Goal: Information Seeking & Learning: Learn about a topic

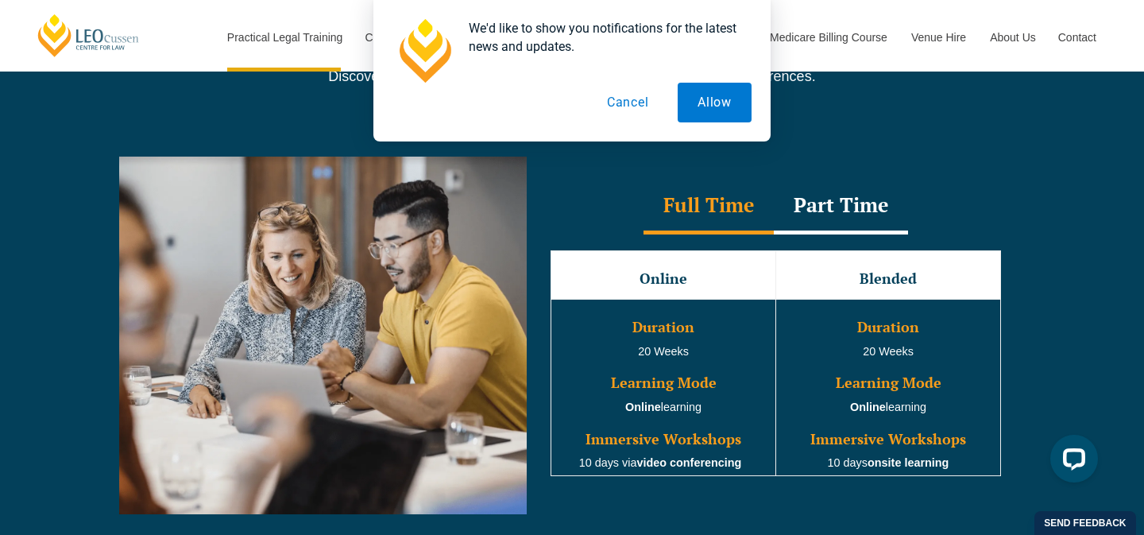
scroll to position [1398, 0]
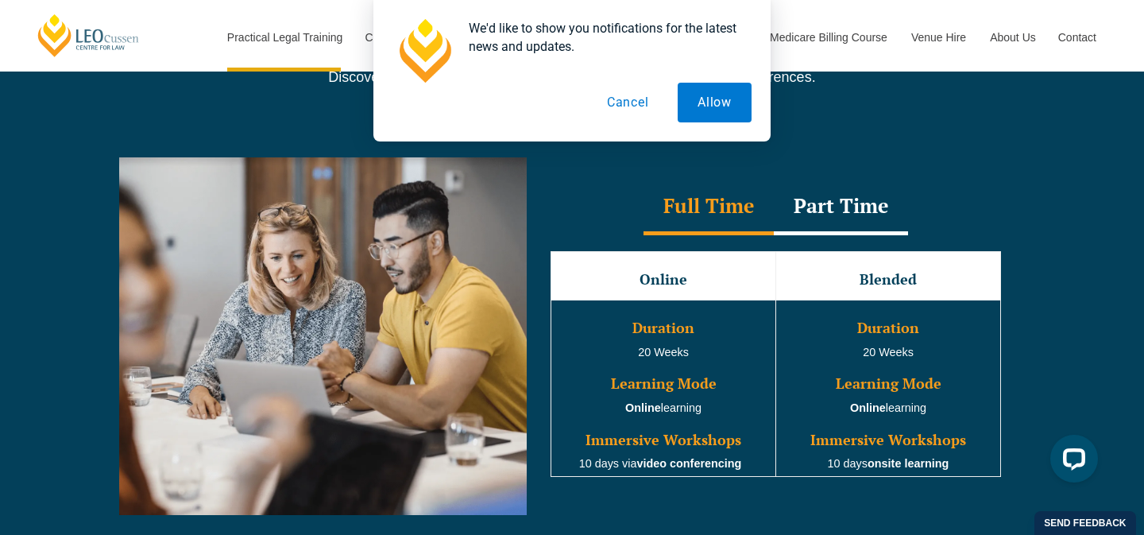
click at [860, 197] on div "Part Time" at bounding box center [841, 207] width 134 height 56
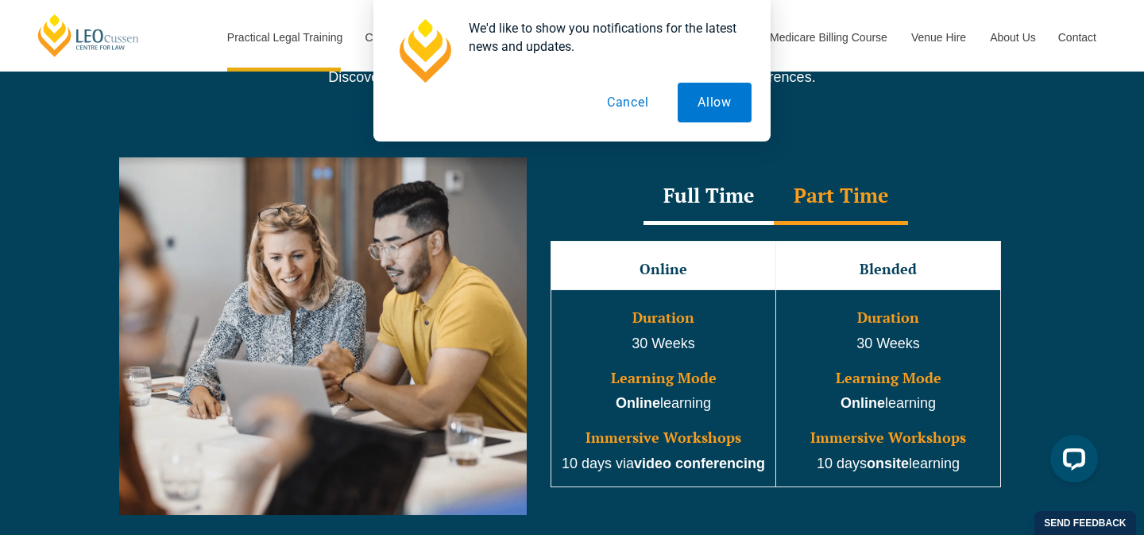
click at [746, 216] on div "Full Time" at bounding box center [708, 197] width 130 height 56
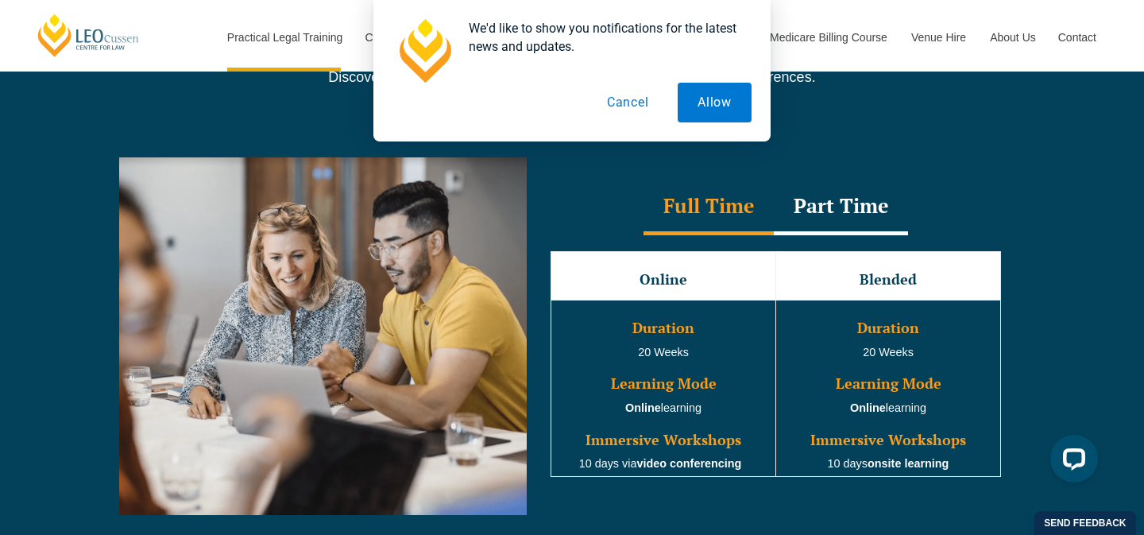
click at [633, 107] on button "Cancel" at bounding box center [628, 103] width 82 height 40
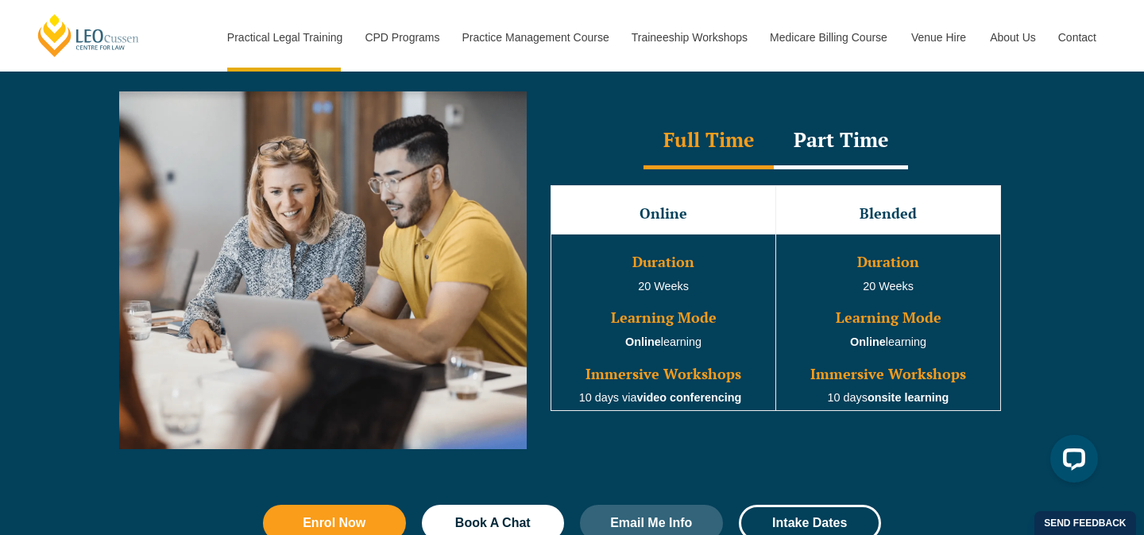
scroll to position [1476, 0]
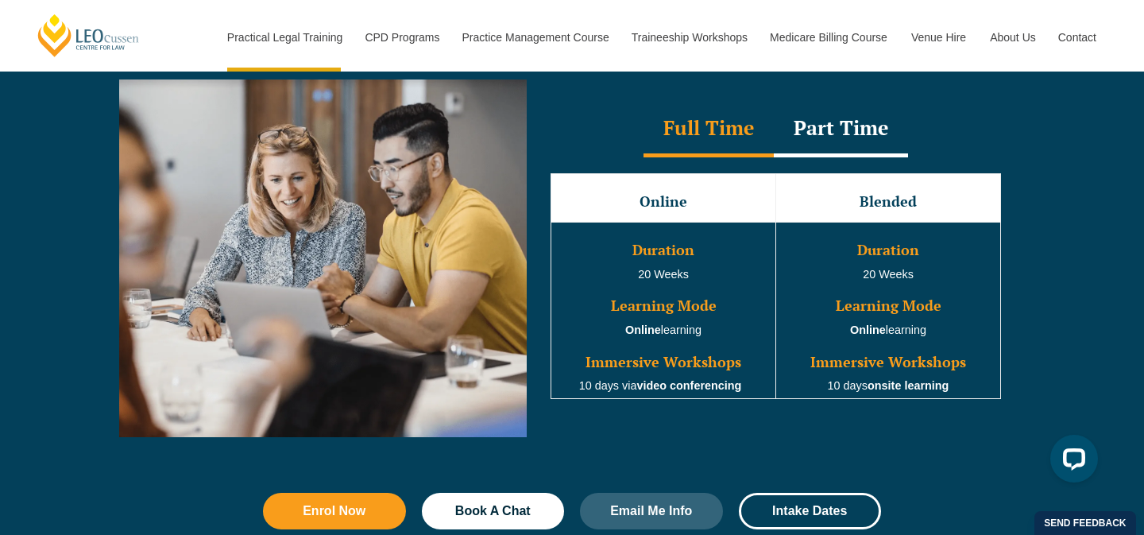
click at [828, 124] on div "Part Time" at bounding box center [841, 130] width 134 height 56
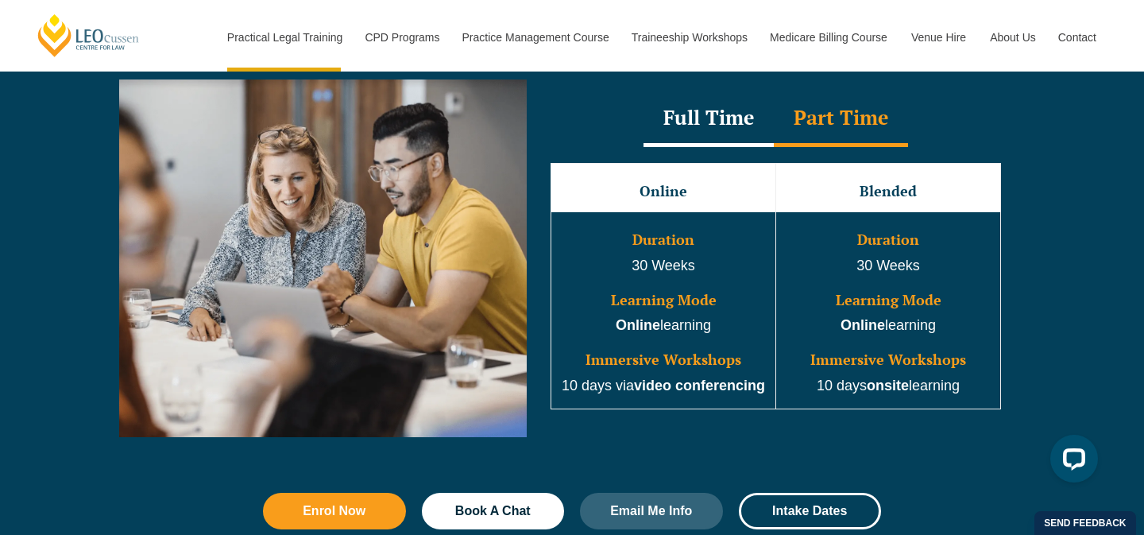
click at [743, 123] on div "Full Time" at bounding box center [708, 119] width 130 height 56
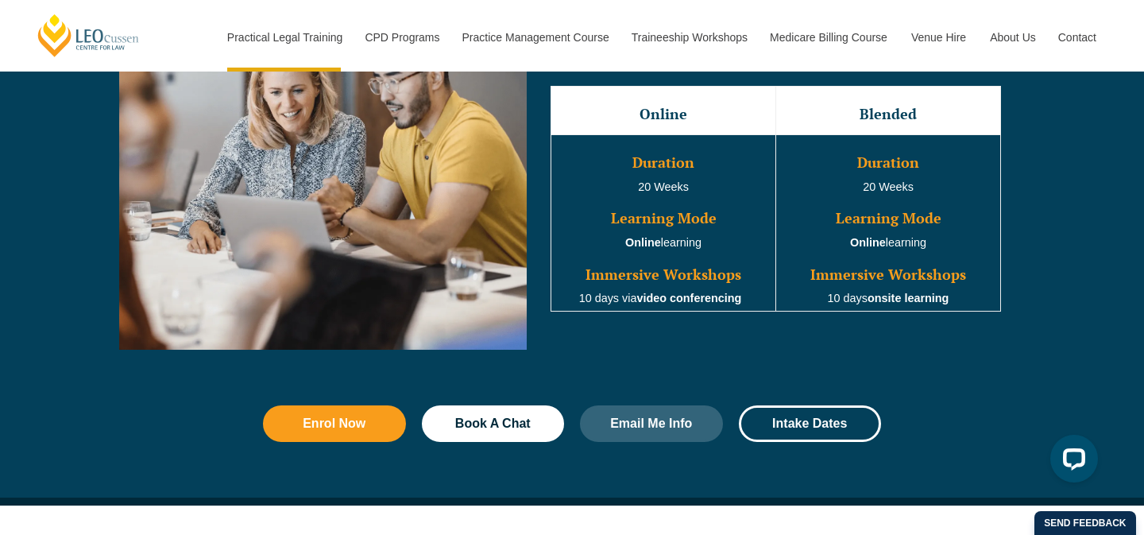
scroll to position [1566, 0]
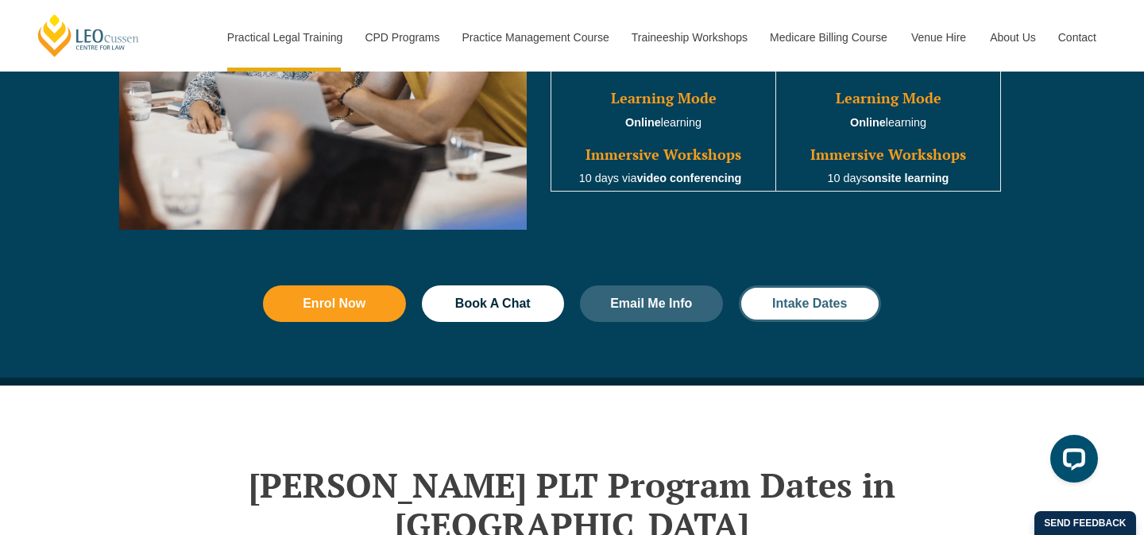
click at [795, 322] on link "Intake Dates" at bounding box center [810, 303] width 143 height 37
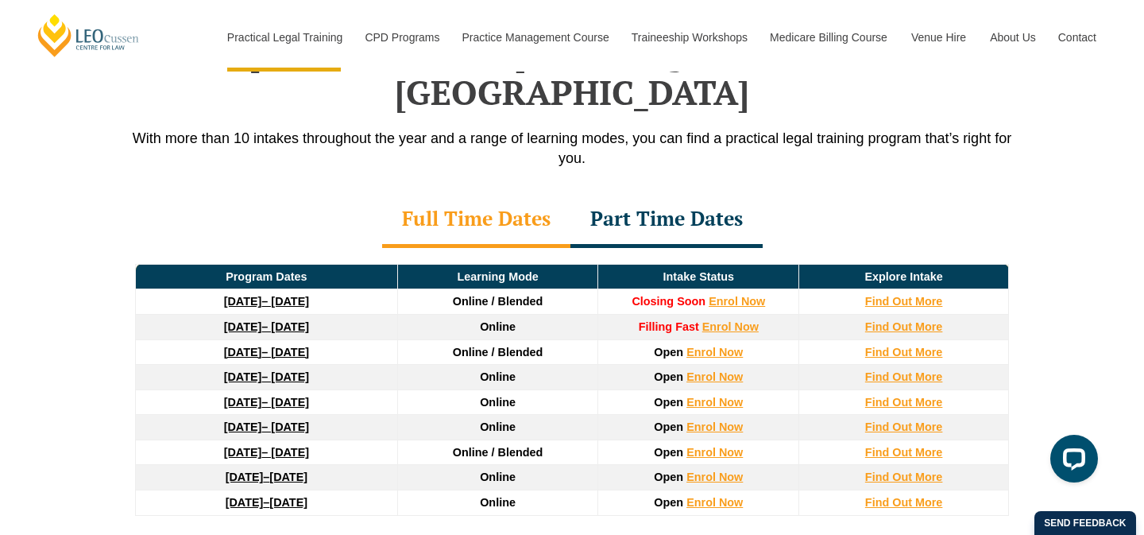
scroll to position [2113, 0]
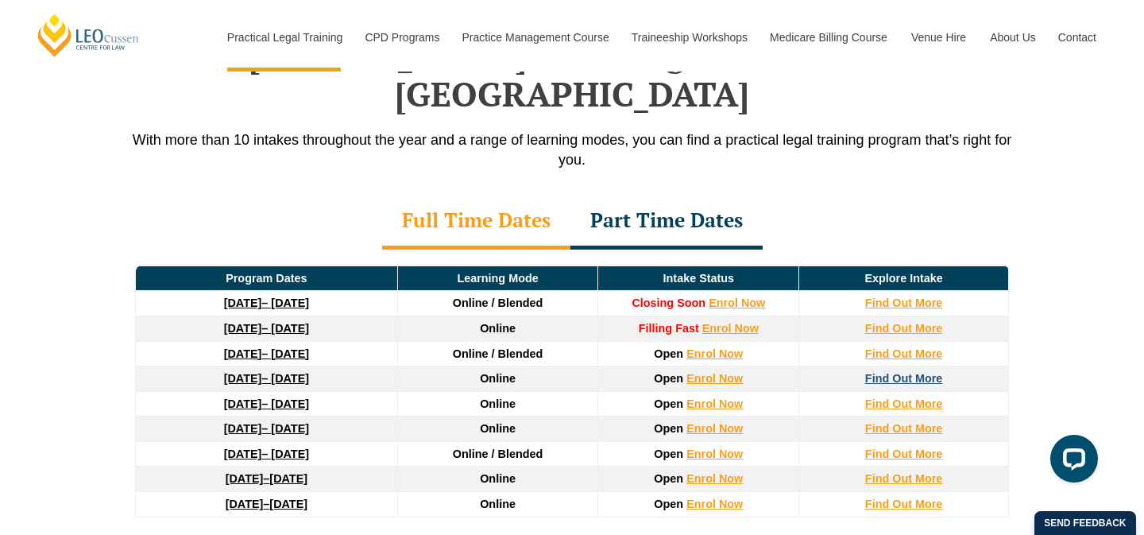
click at [878, 372] on strong "Find Out More" at bounding box center [904, 378] width 78 height 13
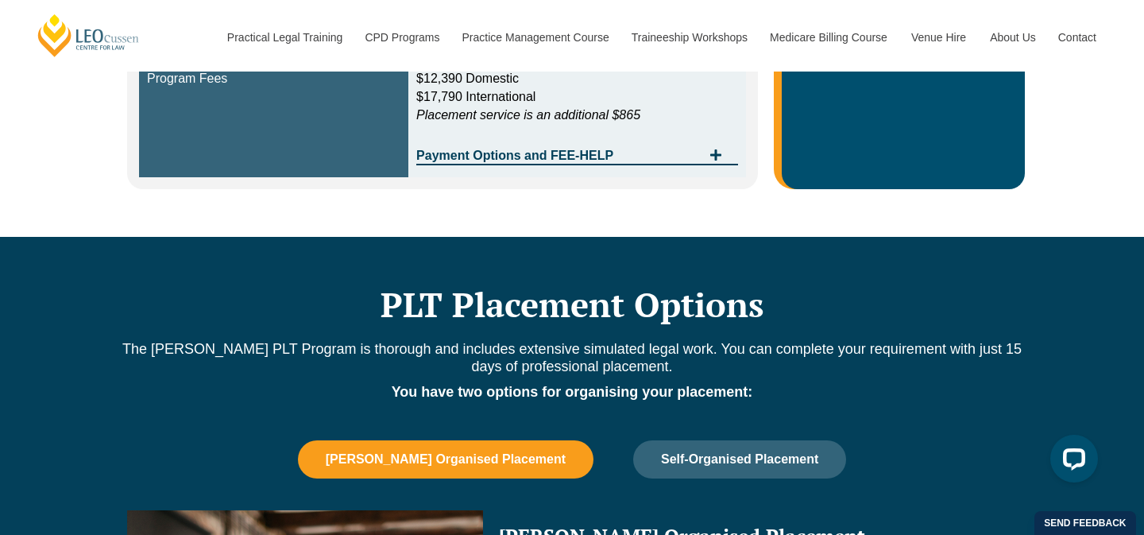
scroll to position [1064, 0]
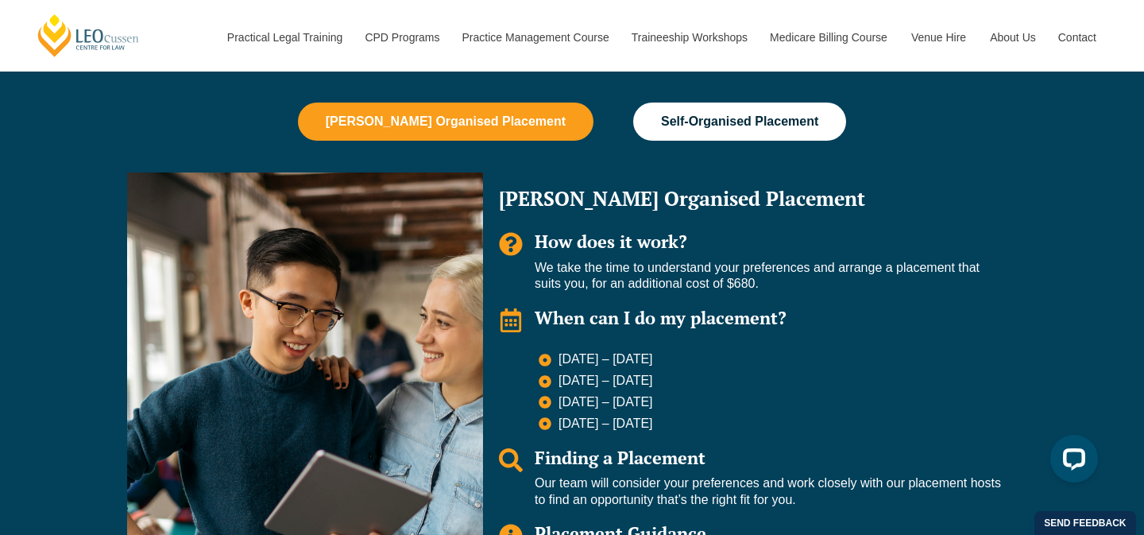
click at [756, 121] on span "Self-Organised Placement" at bounding box center [739, 121] width 157 height 14
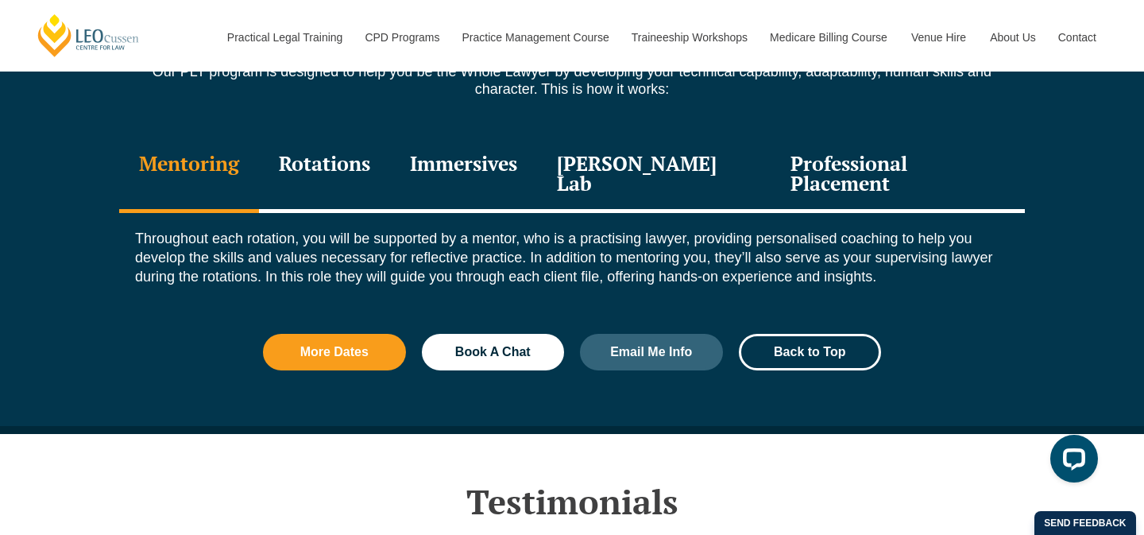
scroll to position [1750, 0]
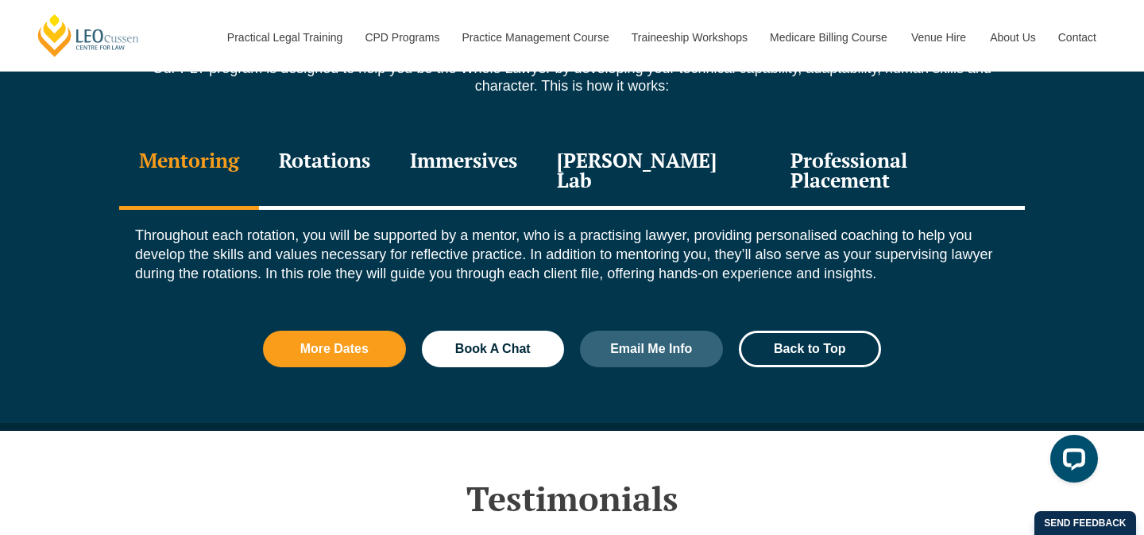
click at [365, 161] on div "Rotations" at bounding box center [324, 171] width 131 height 75
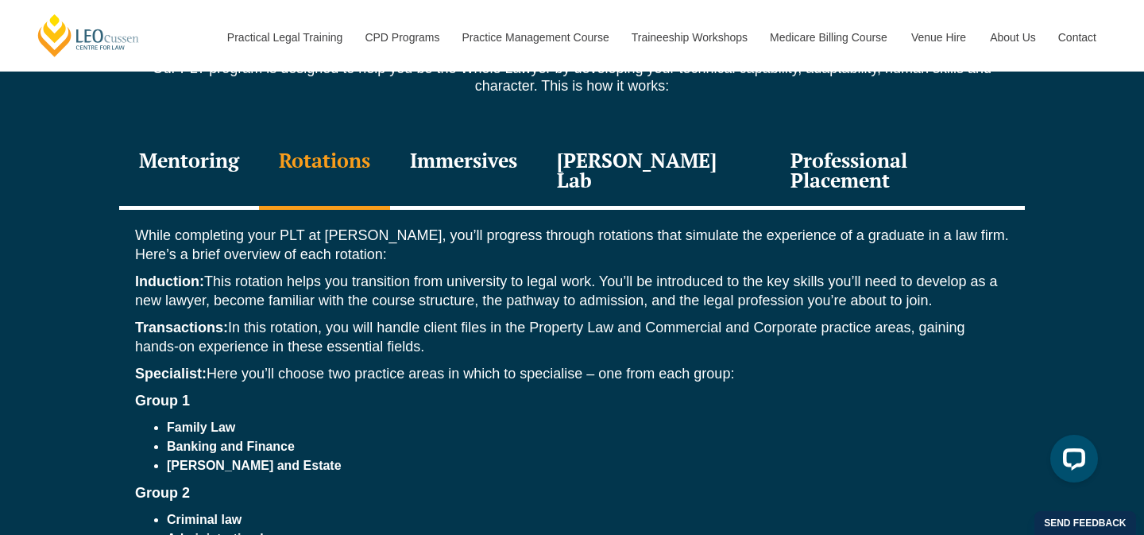
click at [247, 162] on div "Mentoring" at bounding box center [189, 171] width 140 height 75
